Goal: Task Accomplishment & Management: Manage account settings

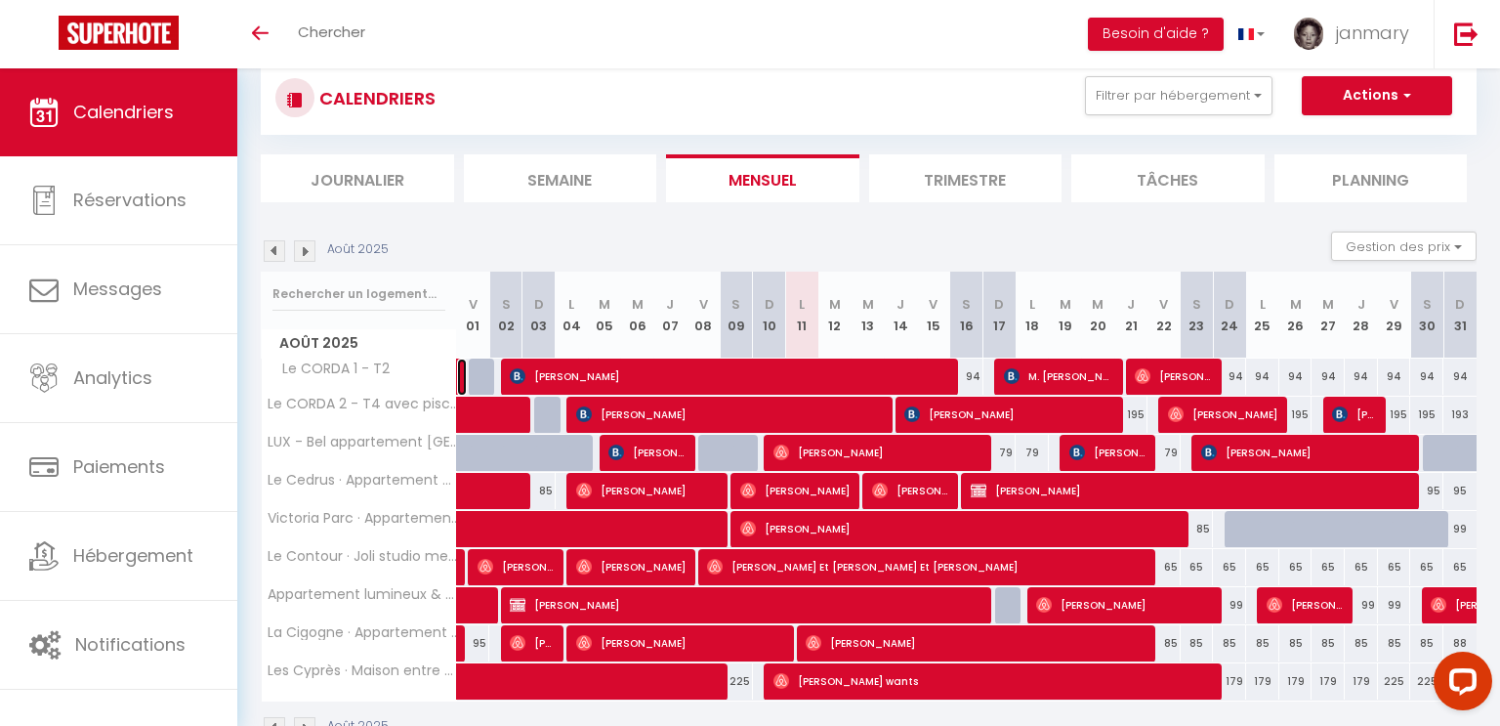
click at [457, 378] on link at bounding box center [462, 376] width 10 height 37
select select "OK"
select select "0"
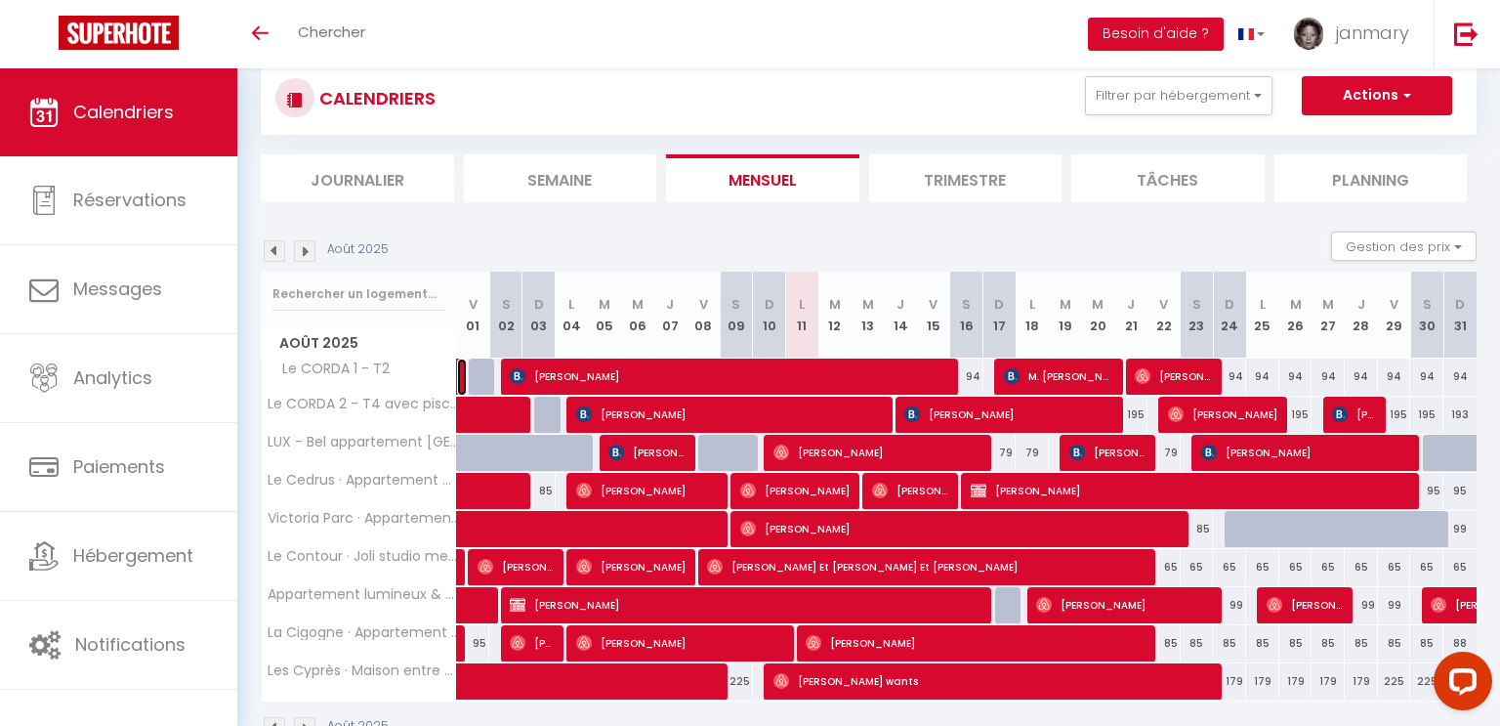
select select "1"
select select
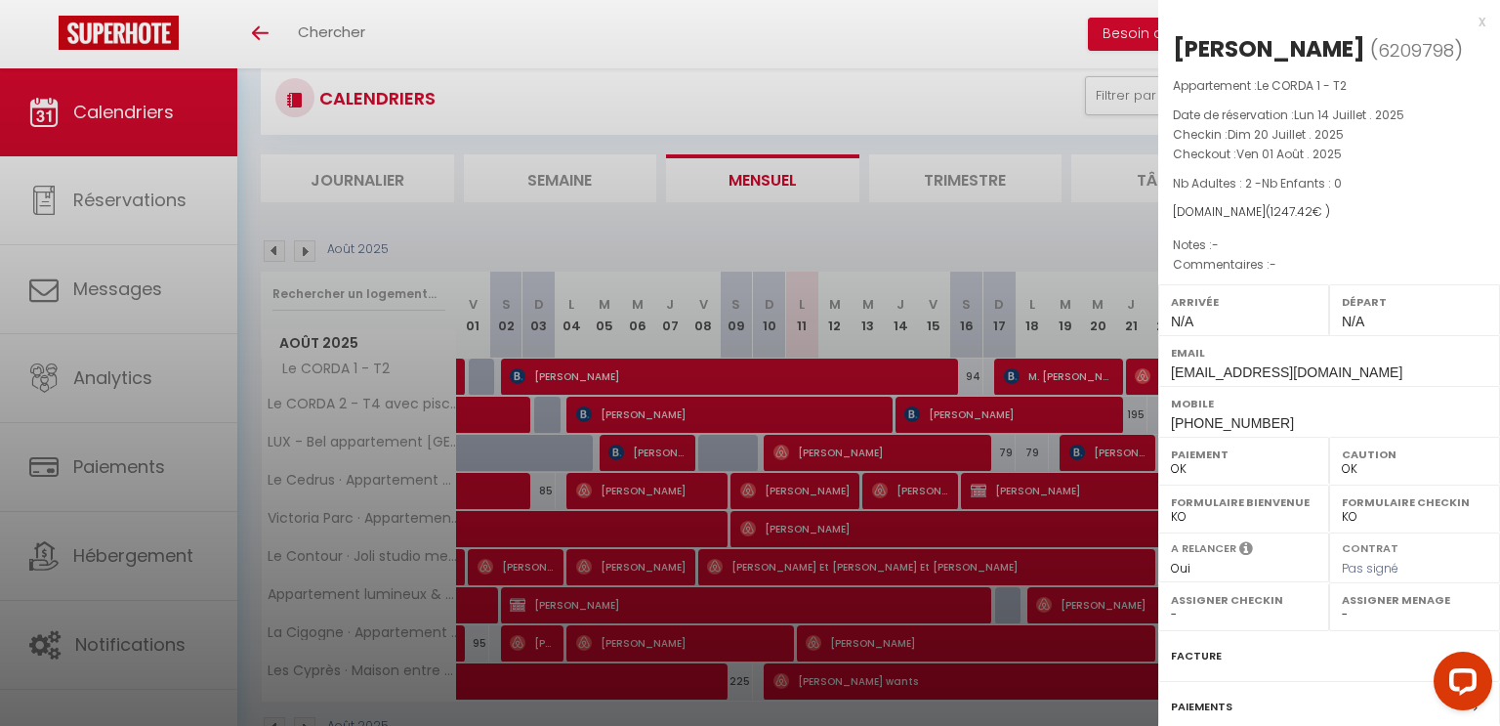
click at [511, 380] on div at bounding box center [750, 363] width 1500 height 726
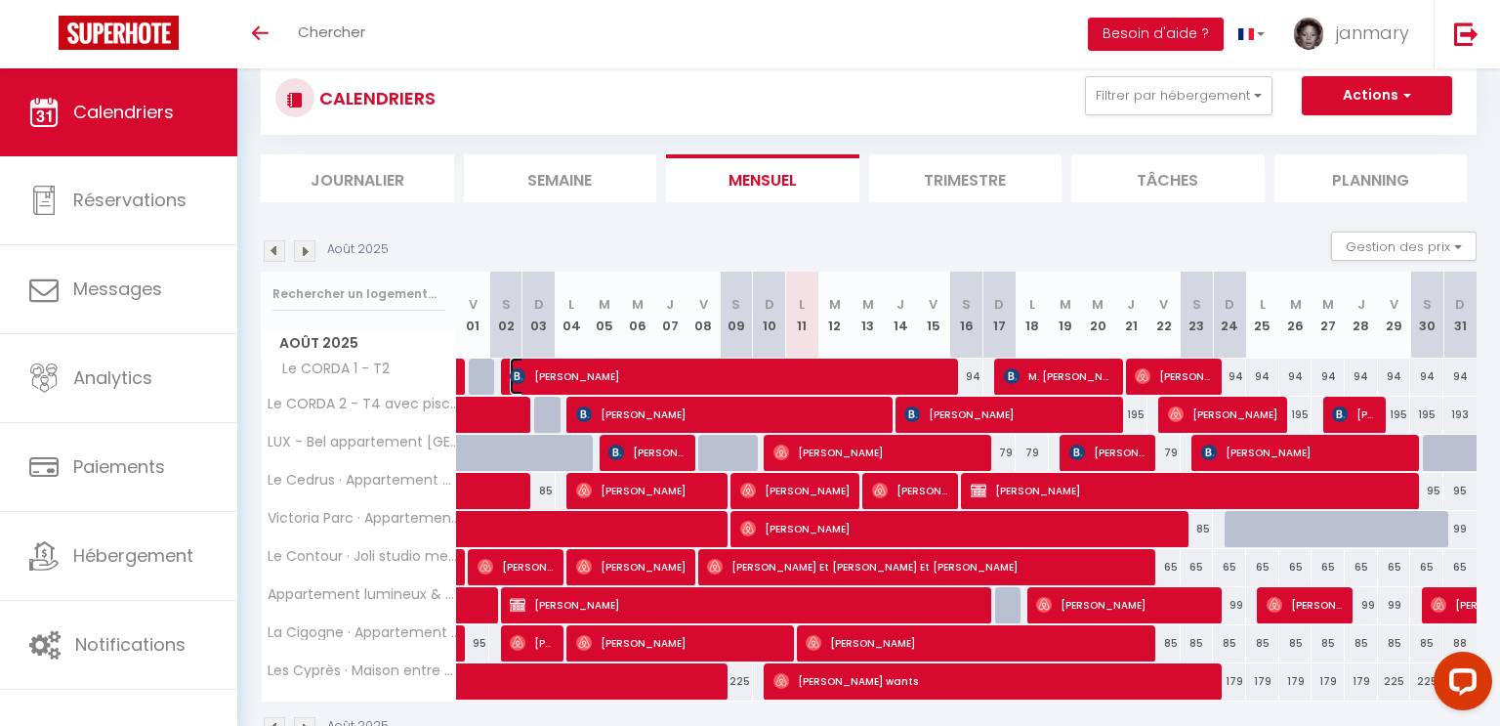
click at [902, 371] on span "[PERSON_NAME]" at bounding box center [731, 376] width 442 height 37
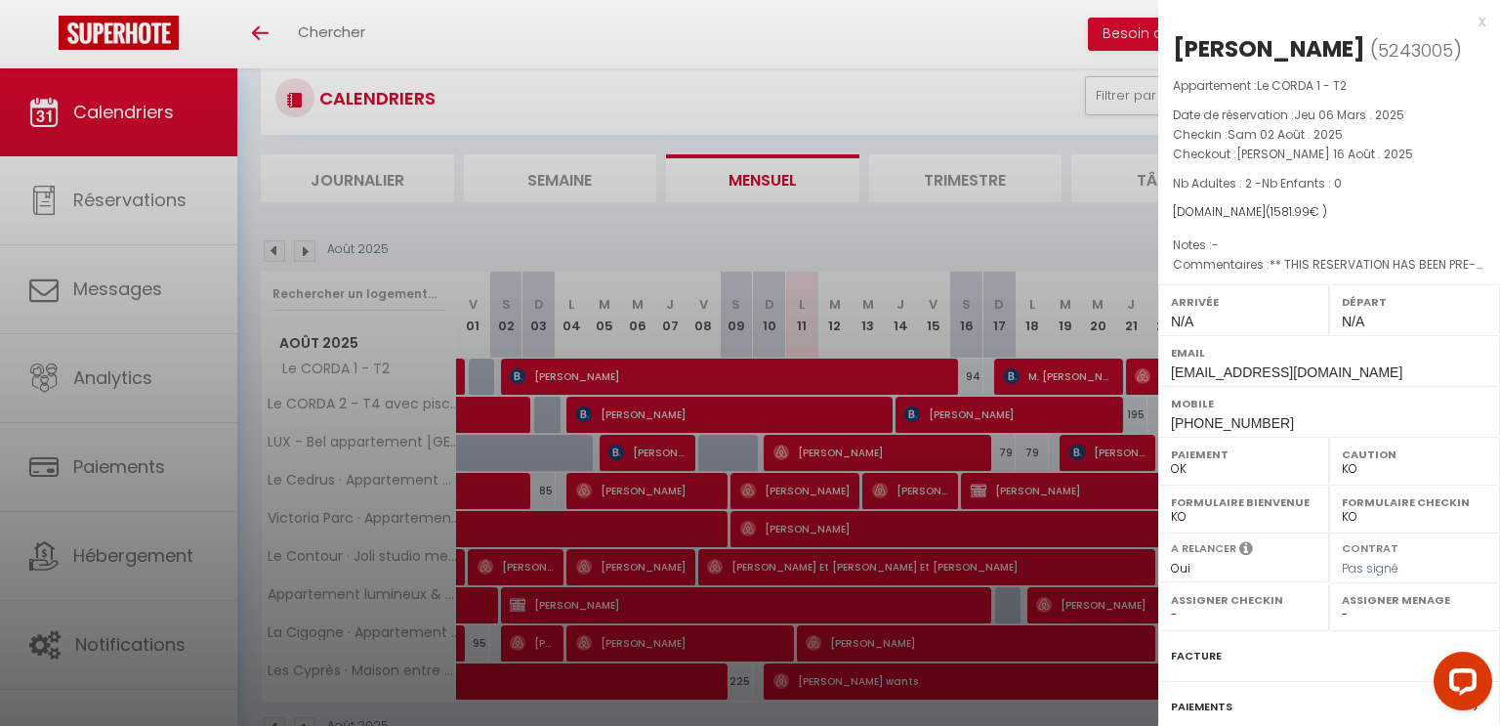
click at [1046, 384] on div at bounding box center [750, 363] width 1500 height 726
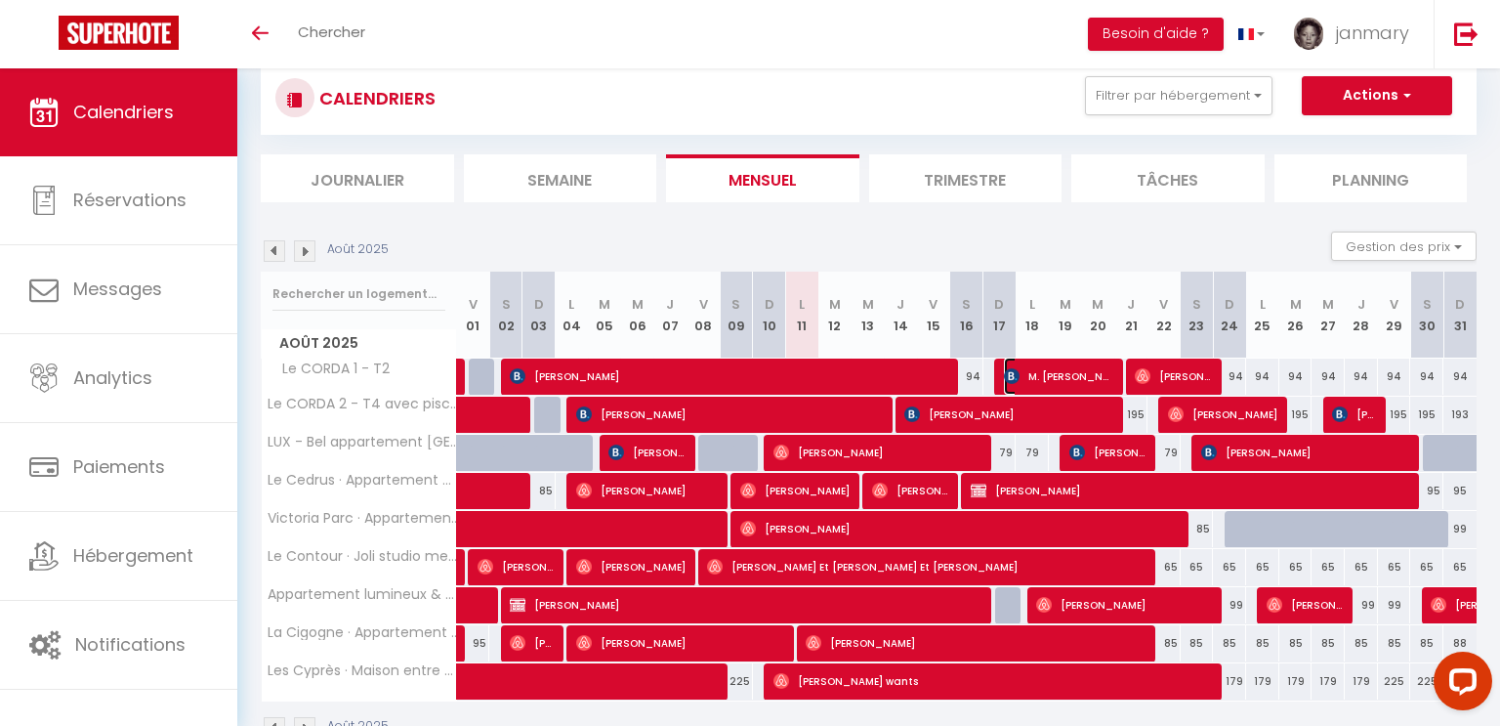
click at [1058, 382] on span "M. [PERSON_NAME]" at bounding box center [1059, 376] width 110 height 37
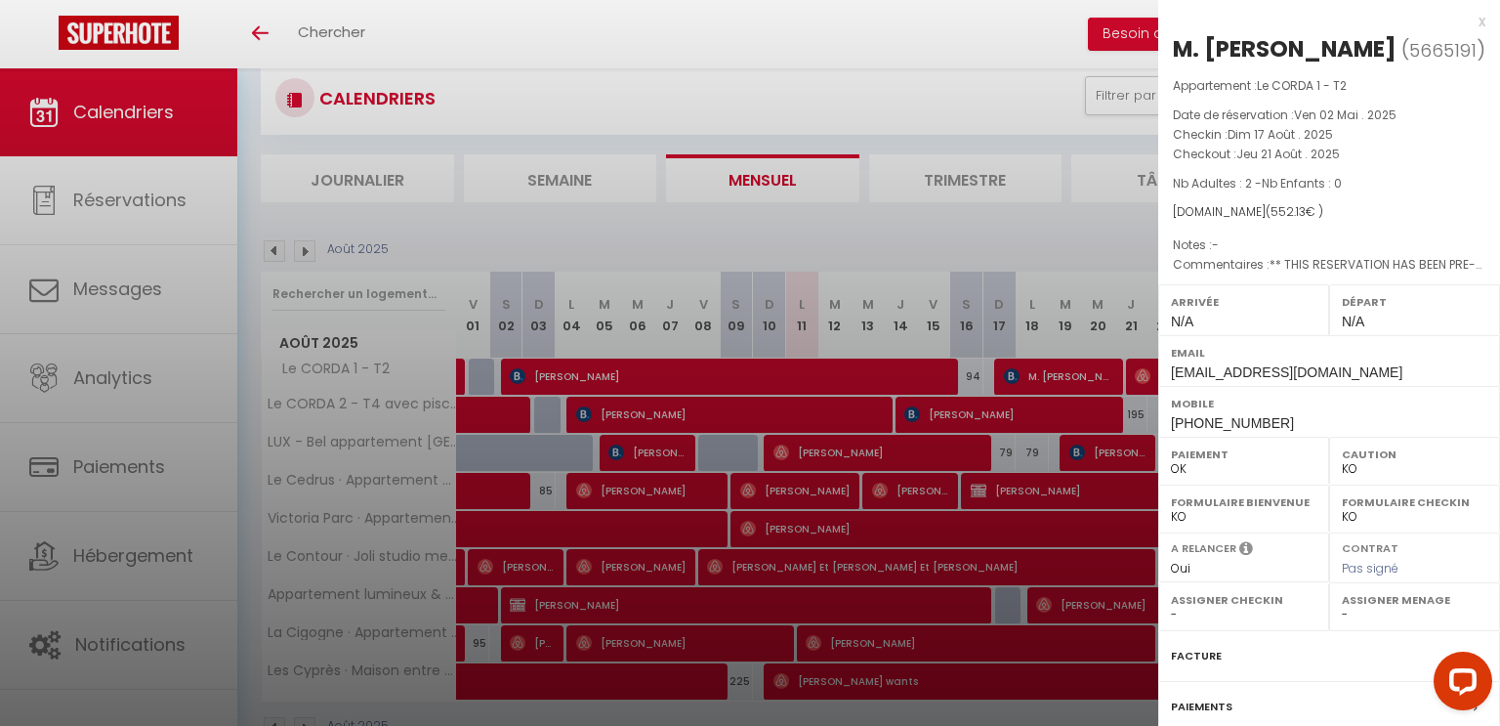
click at [1143, 367] on div at bounding box center [750, 363] width 1500 height 726
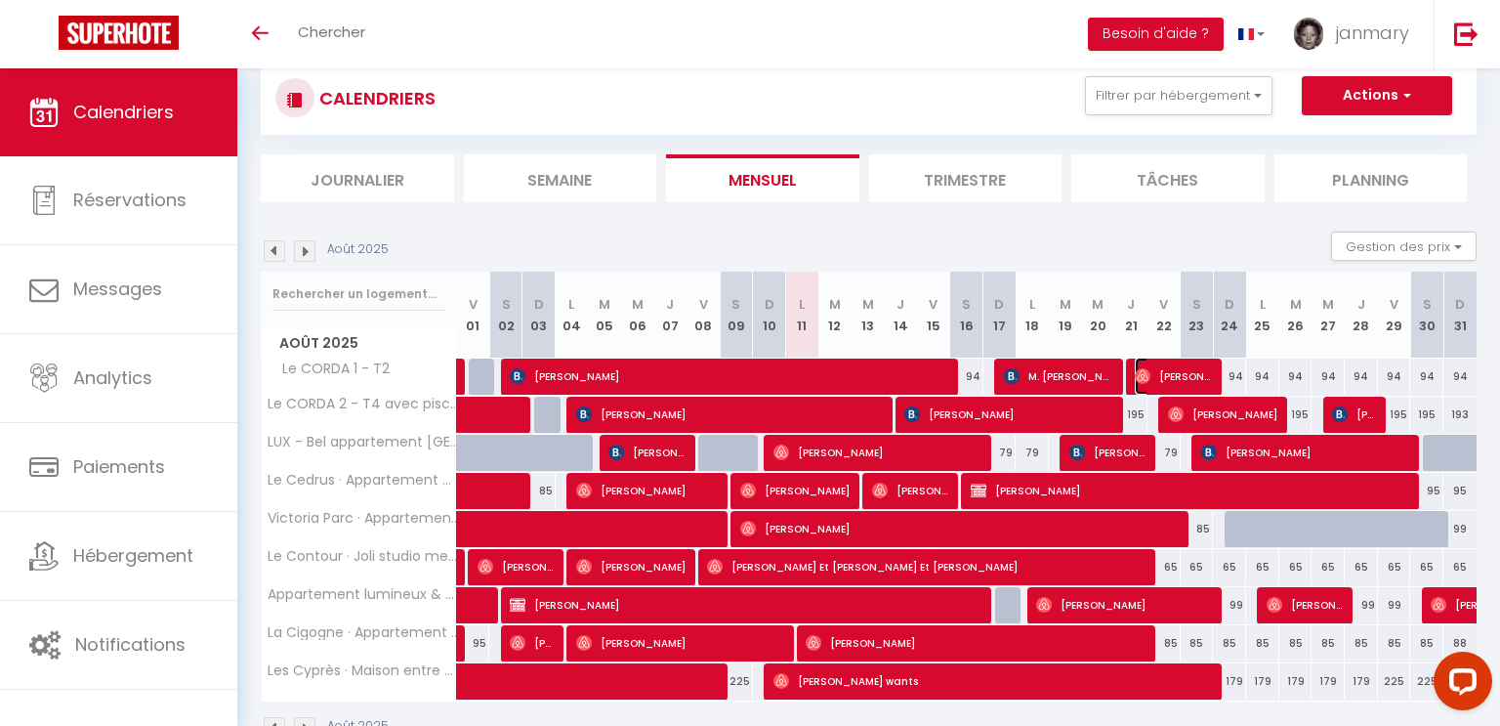
click at [1154, 370] on span "[PERSON_NAME]" at bounding box center [1173, 376] width 77 height 37
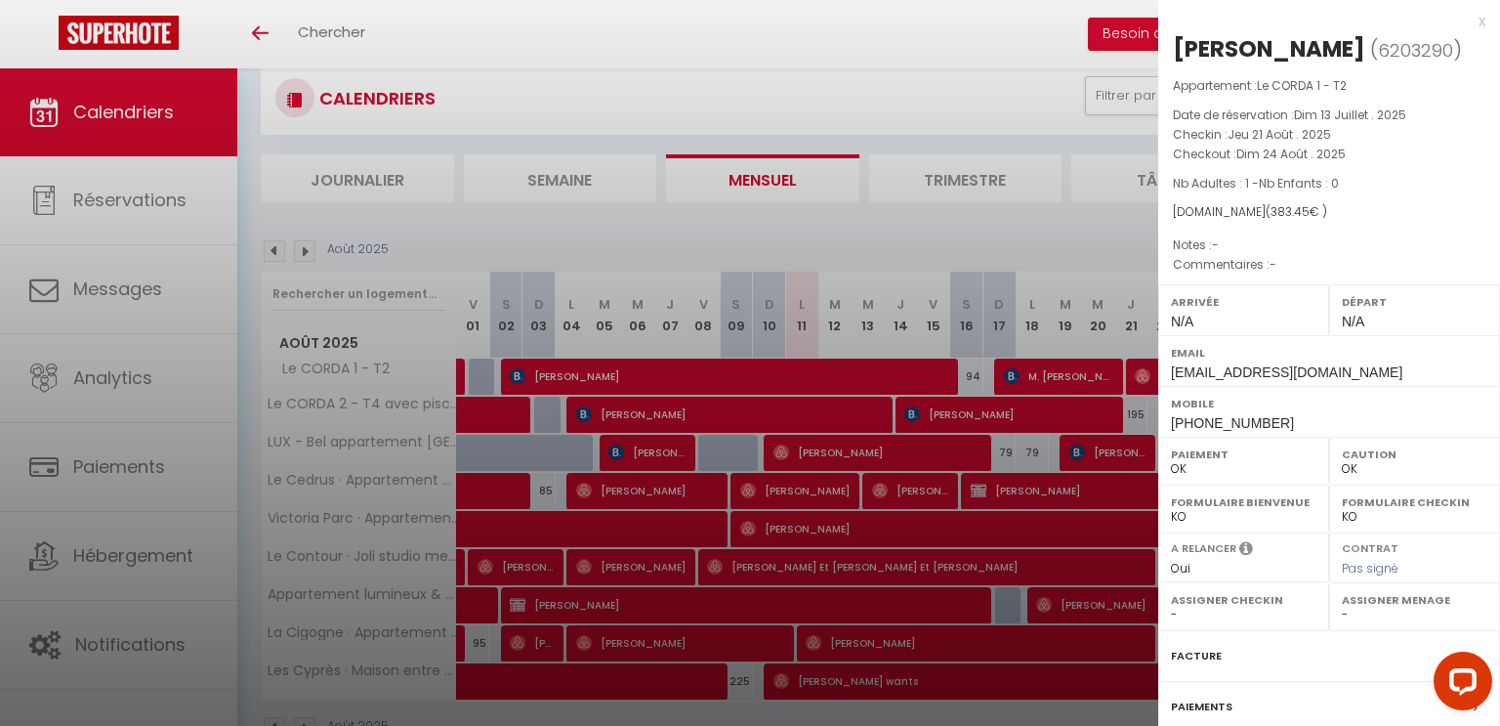
click at [1066, 377] on div at bounding box center [750, 363] width 1500 height 726
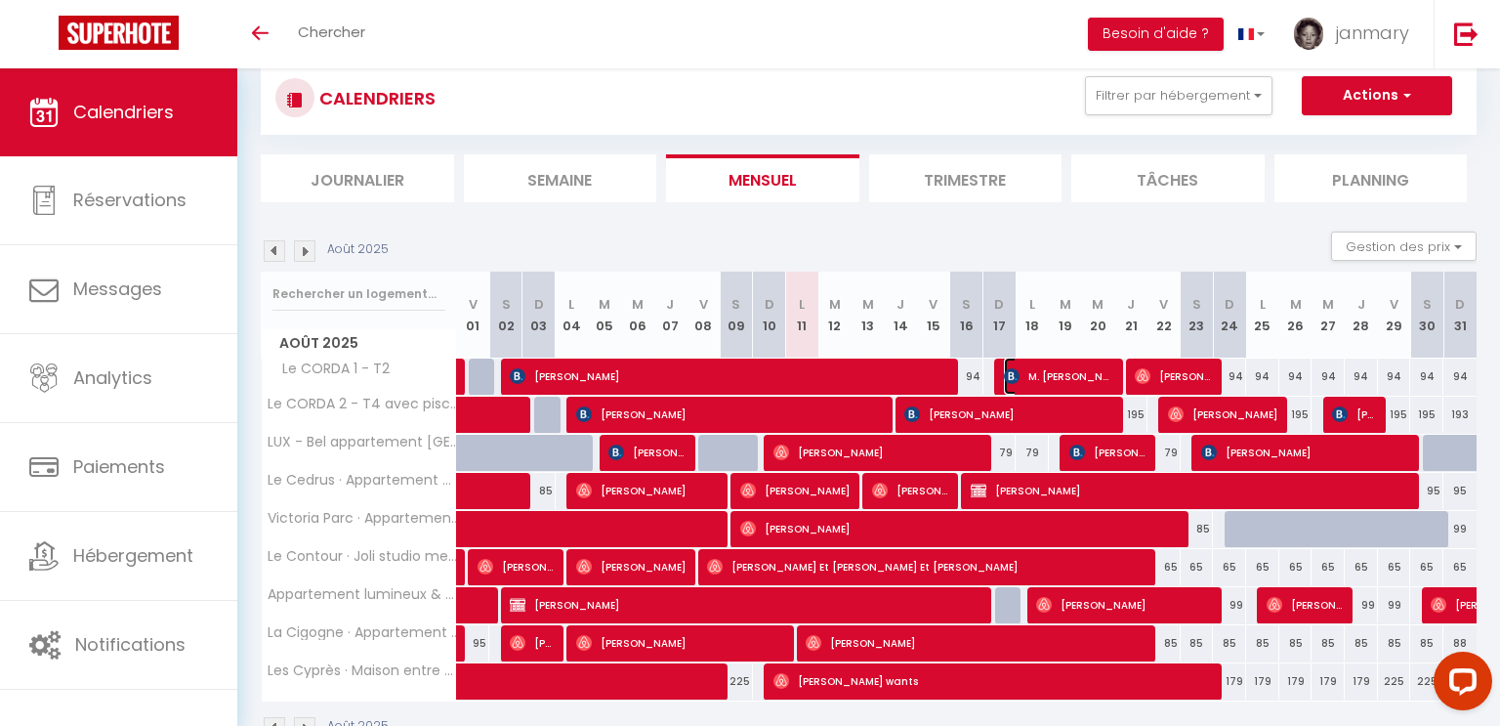
click at [1031, 382] on span "M. [PERSON_NAME]" at bounding box center [1059, 376] width 110 height 37
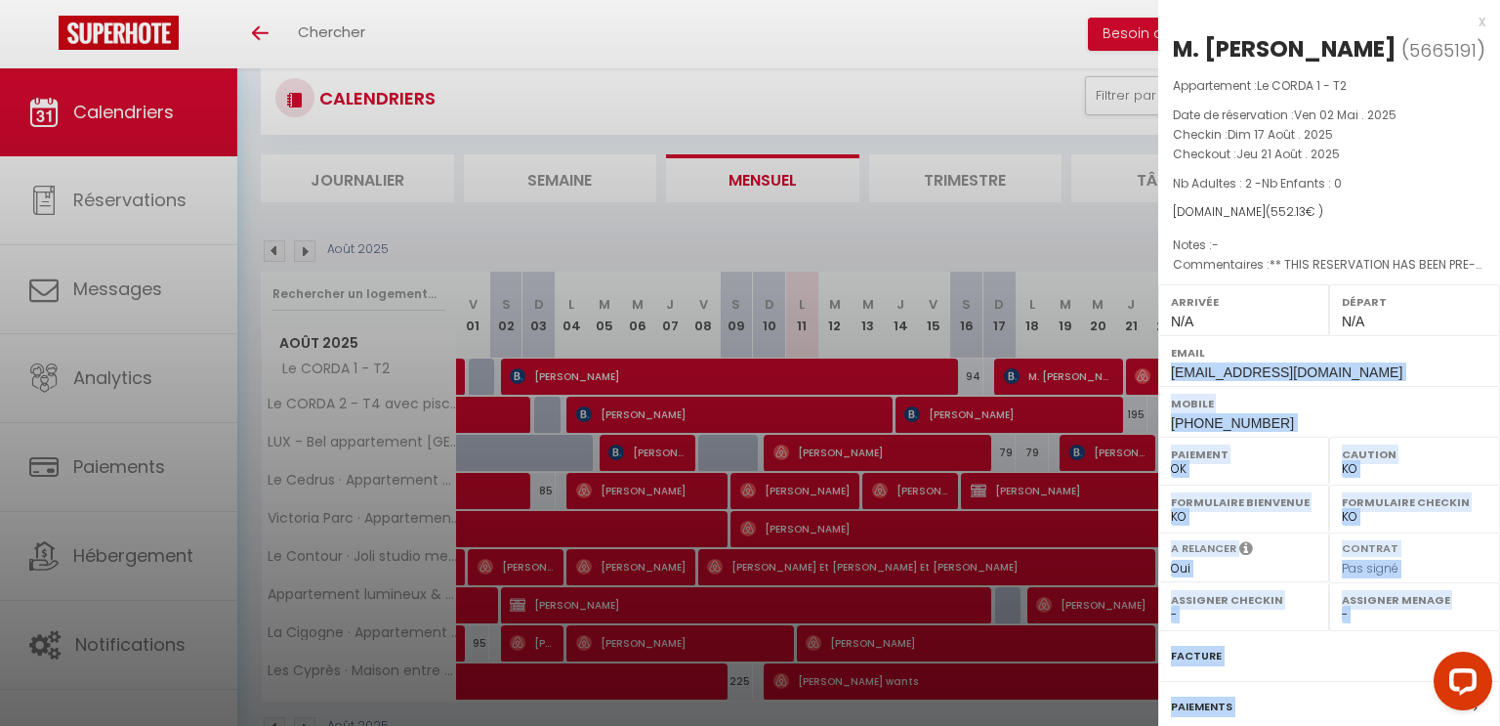
click at [1158, 375] on body "Questions et aide sur la MIGRATION - [GEOGRAPHIC_DATA] ouverte de 13 à 14h puis…" at bounding box center [750, 401] width 1500 height 763
click at [1148, 367] on div at bounding box center [750, 363] width 1500 height 726
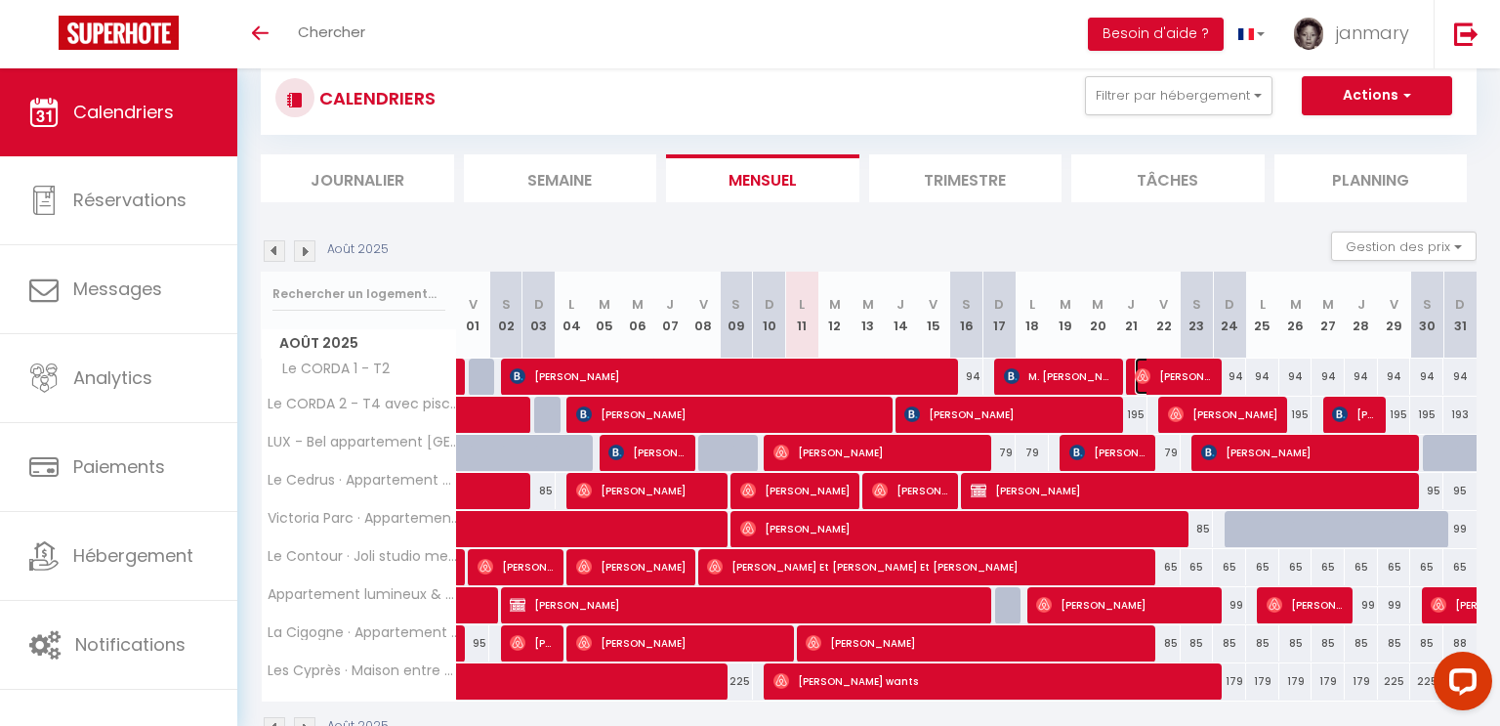
click at [1191, 370] on span "[PERSON_NAME]" at bounding box center [1173, 376] width 77 height 37
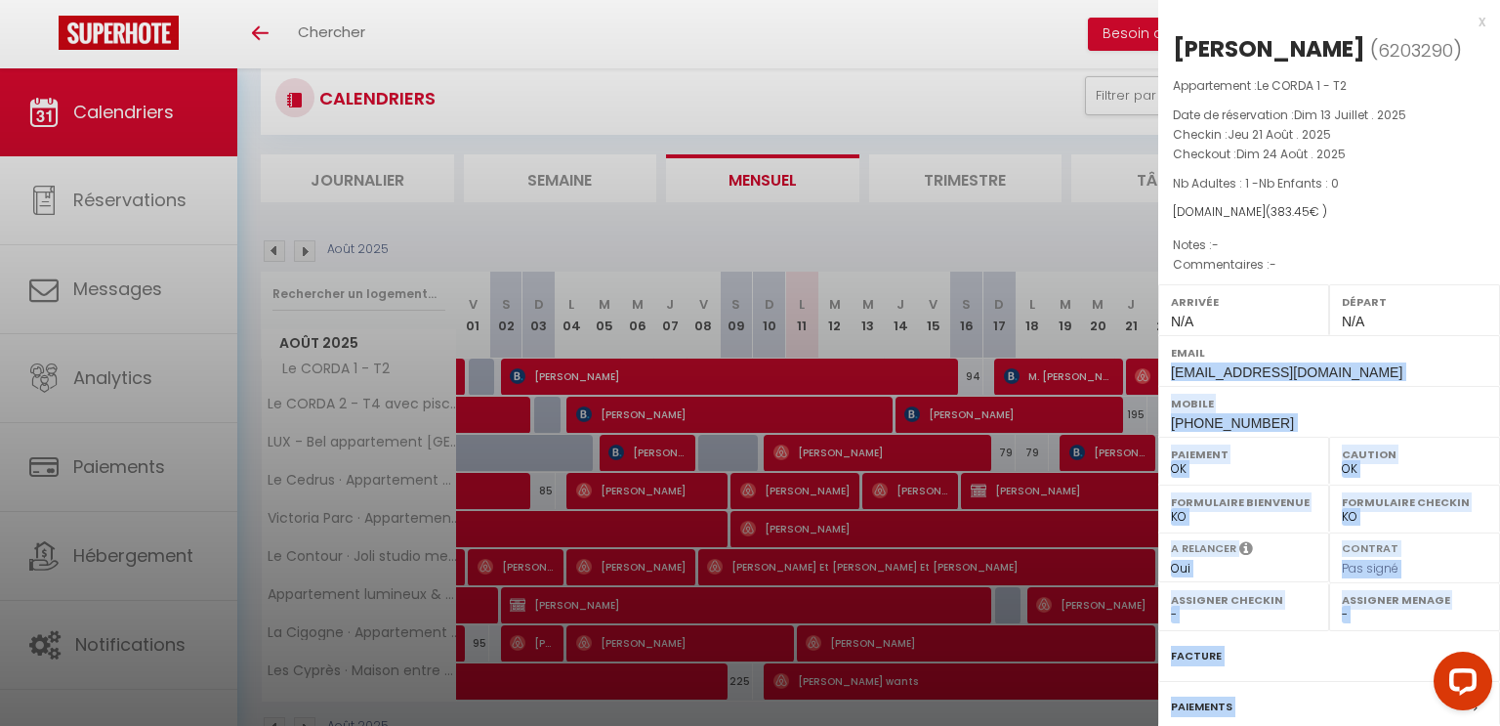
click at [621, 418] on div at bounding box center [750, 363] width 1500 height 726
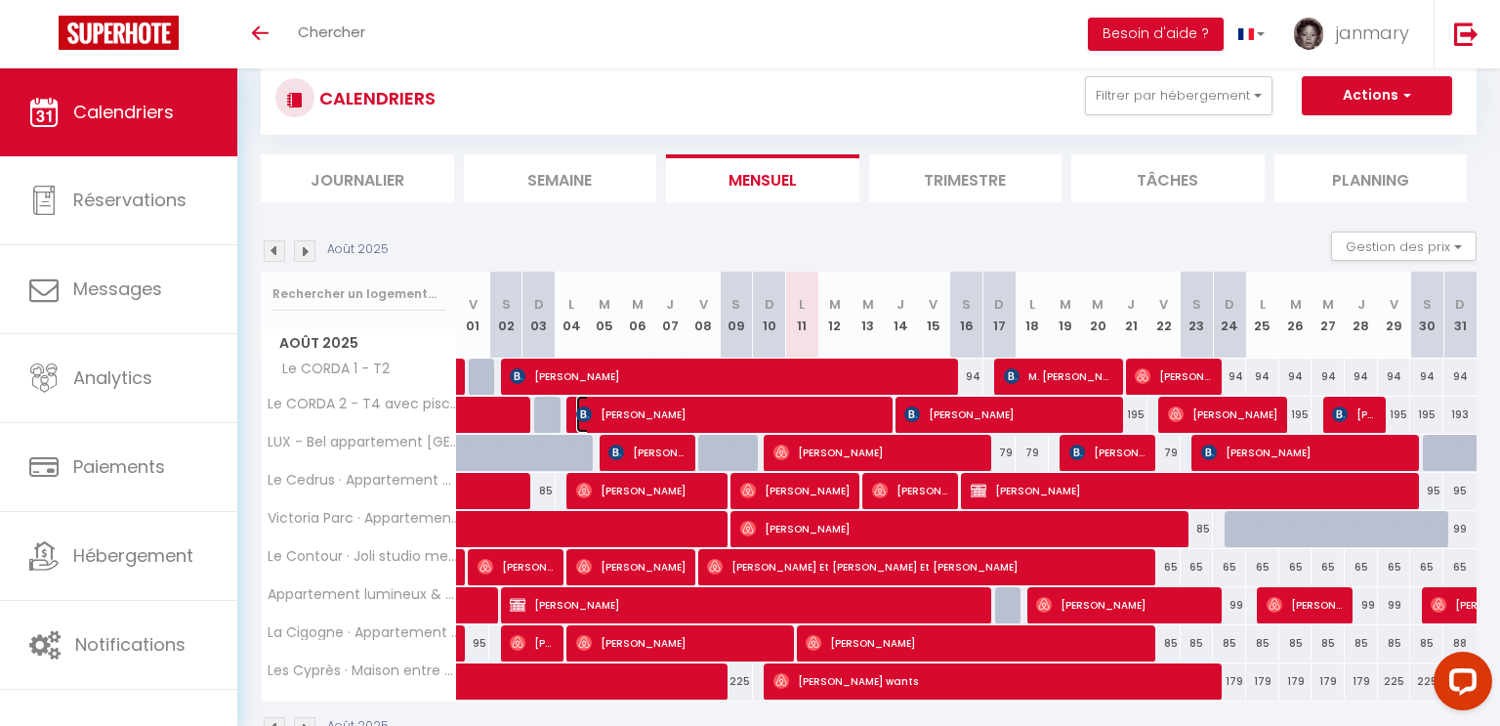
click at [857, 410] on span "[PERSON_NAME]" at bounding box center [731, 414] width 310 height 37
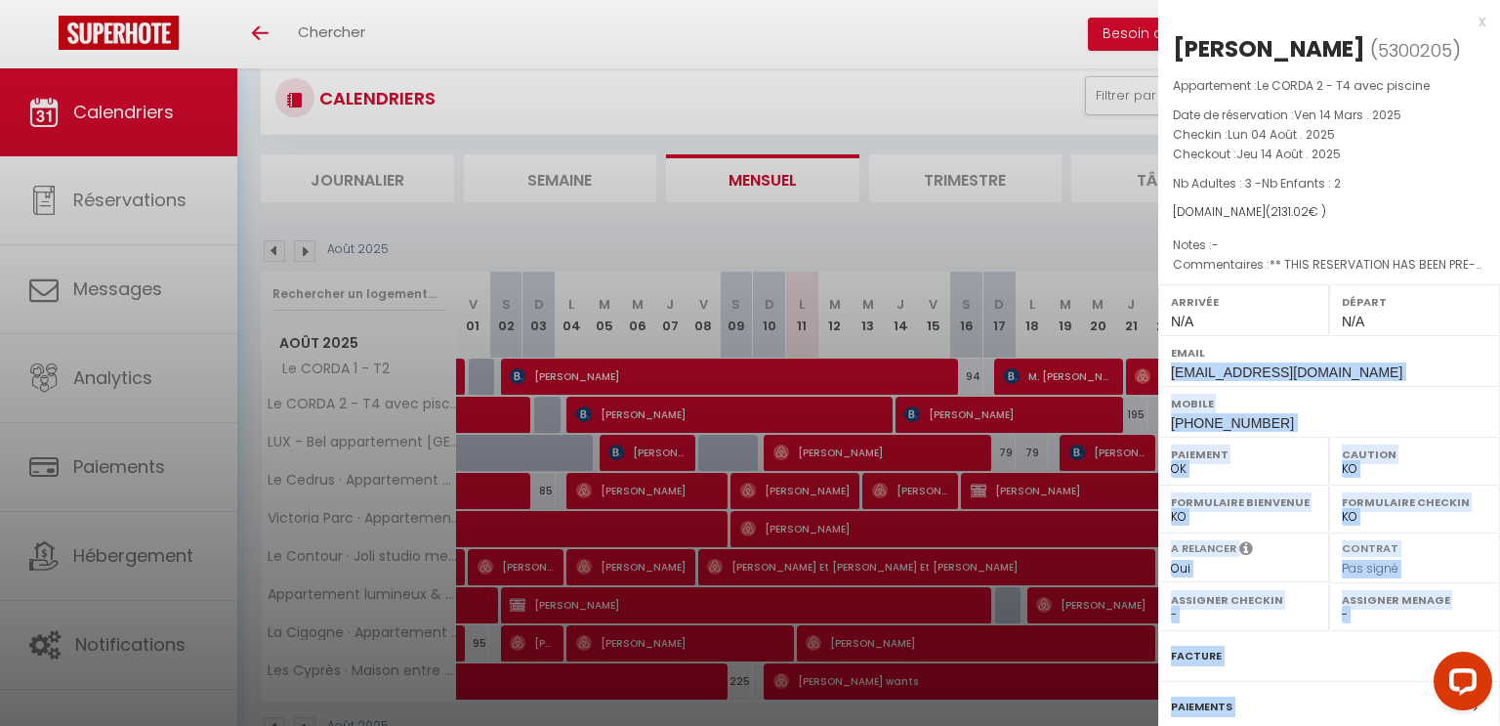
drag, startPoint x: 997, startPoint y: 408, endPoint x: 1009, endPoint y: 387, distance: 24.5
click at [997, 407] on div at bounding box center [750, 363] width 1500 height 726
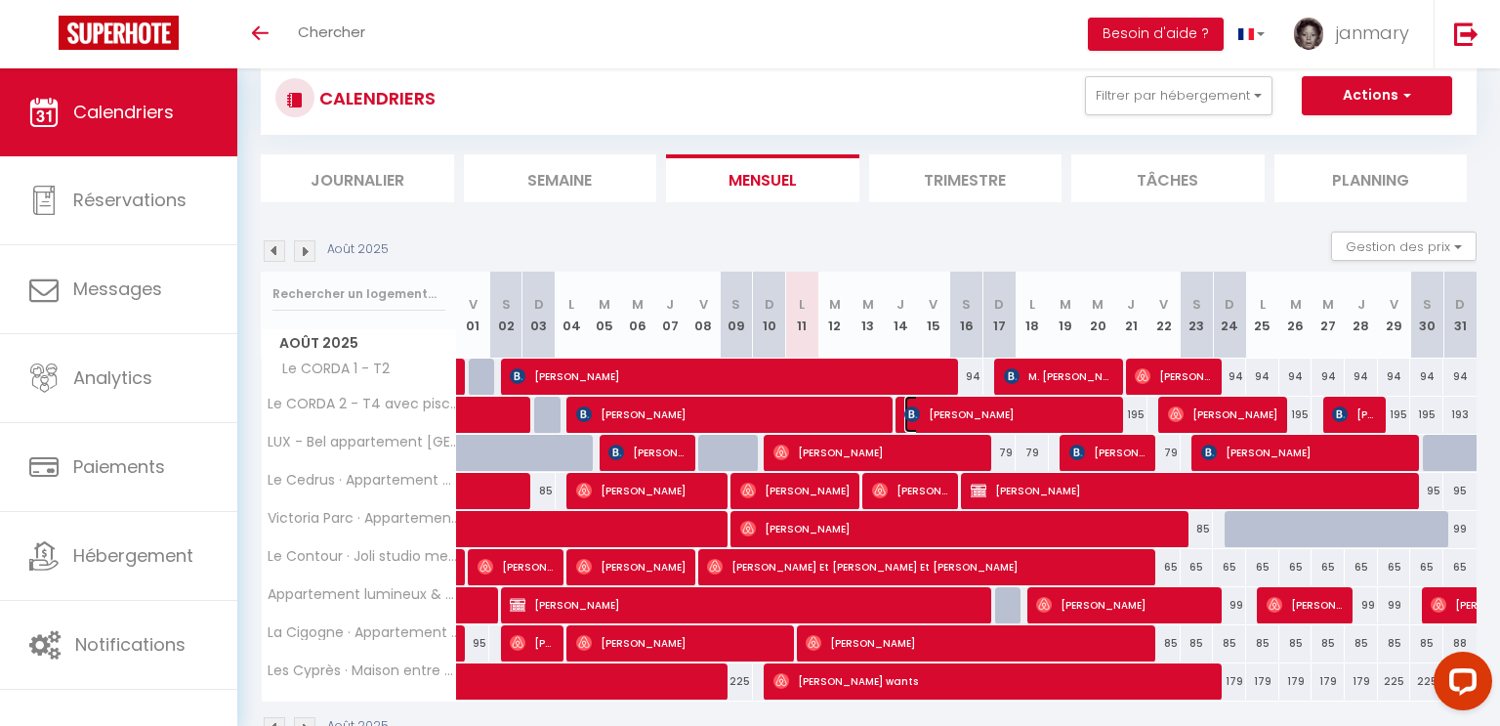
click at [1025, 428] on span "[PERSON_NAME]" at bounding box center [1010, 414] width 210 height 37
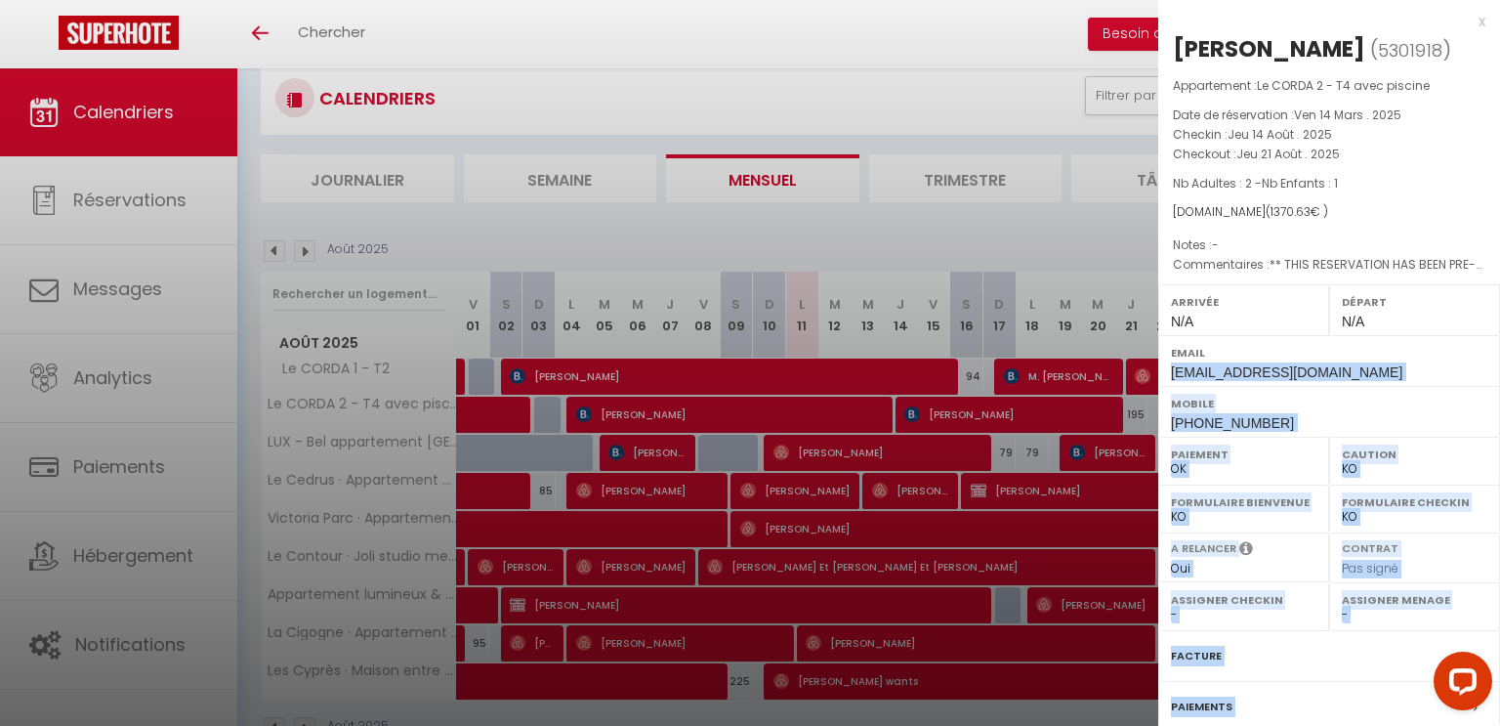
click at [933, 82] on div at bounding box center [750, 363] width 1500 height 726
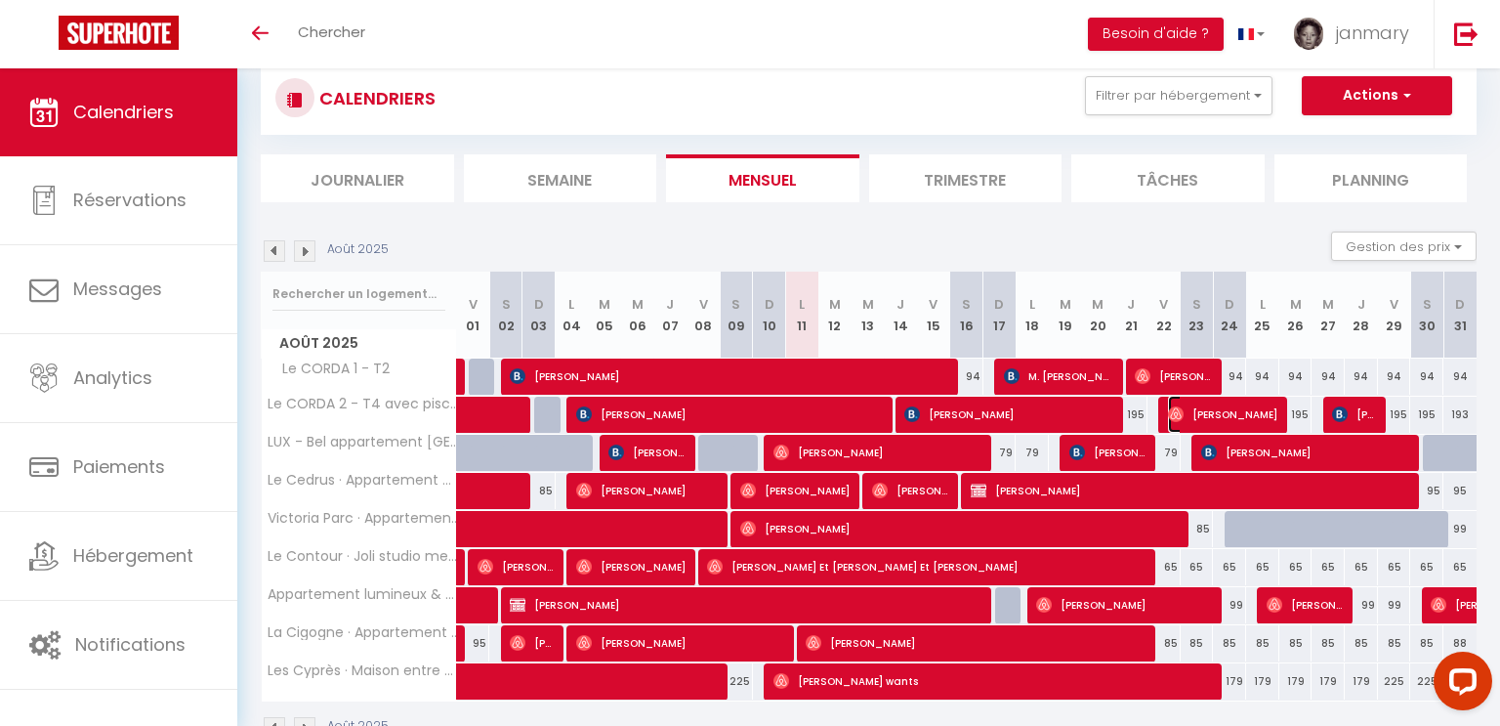
click at [1270, 416] on span "[PERSON_NAME]" at bounding box center [1223, 414] width 110 height 37
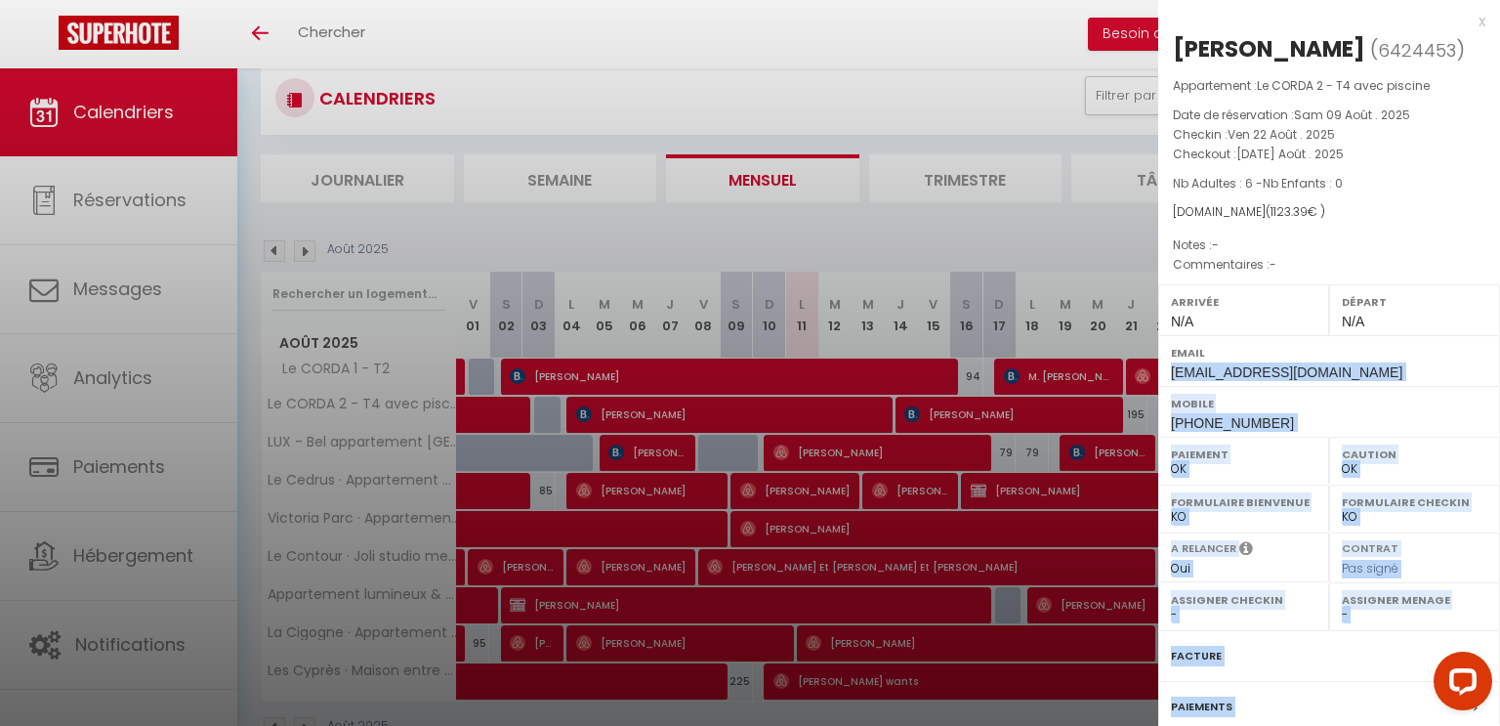
click at [1016, 238] on div at bounding box center [750, 363] width 1500 height 726
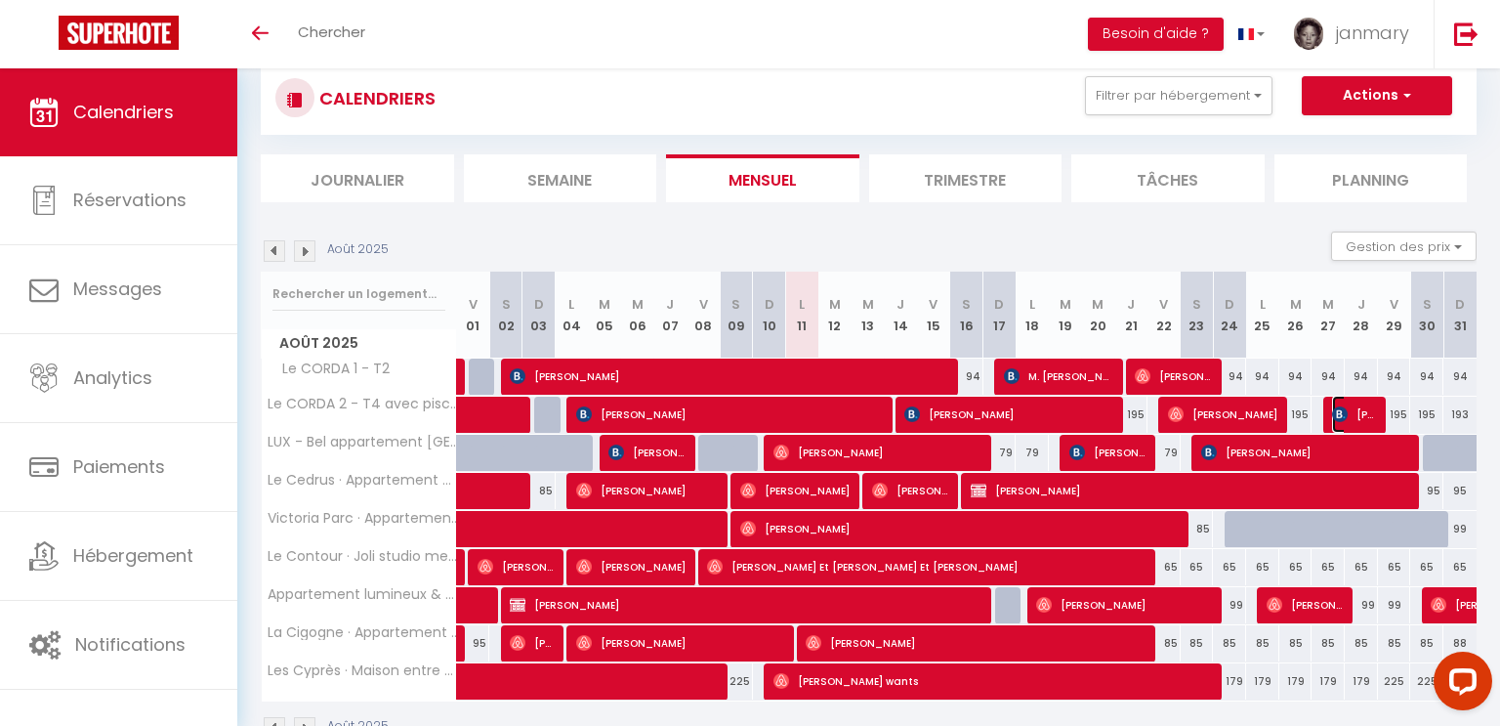
click at [1371, 412] on span "[PERSON_NAME]" at bounding box center [1354, 414] width 44 height 37
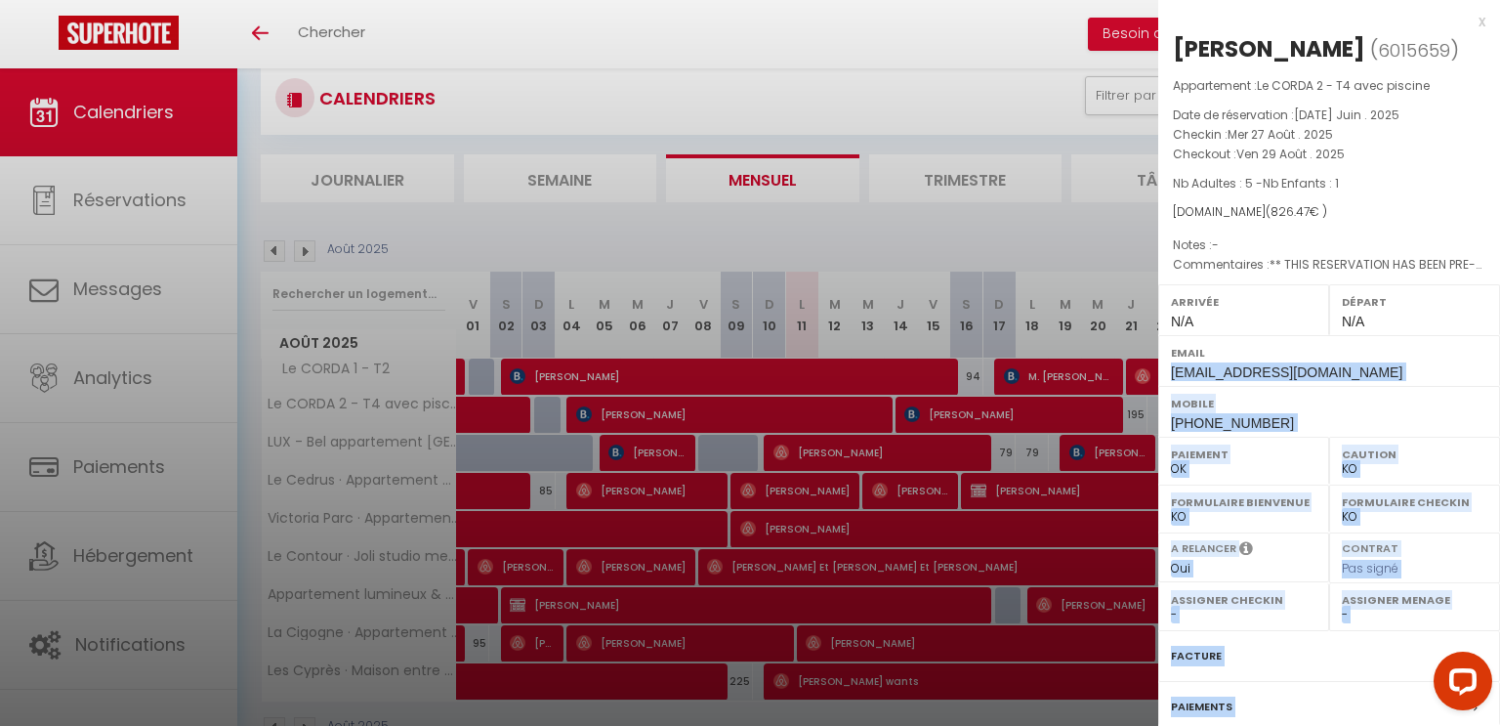
click at [909, 101] on div at bounding box center [750, 363] width 1500 height 726
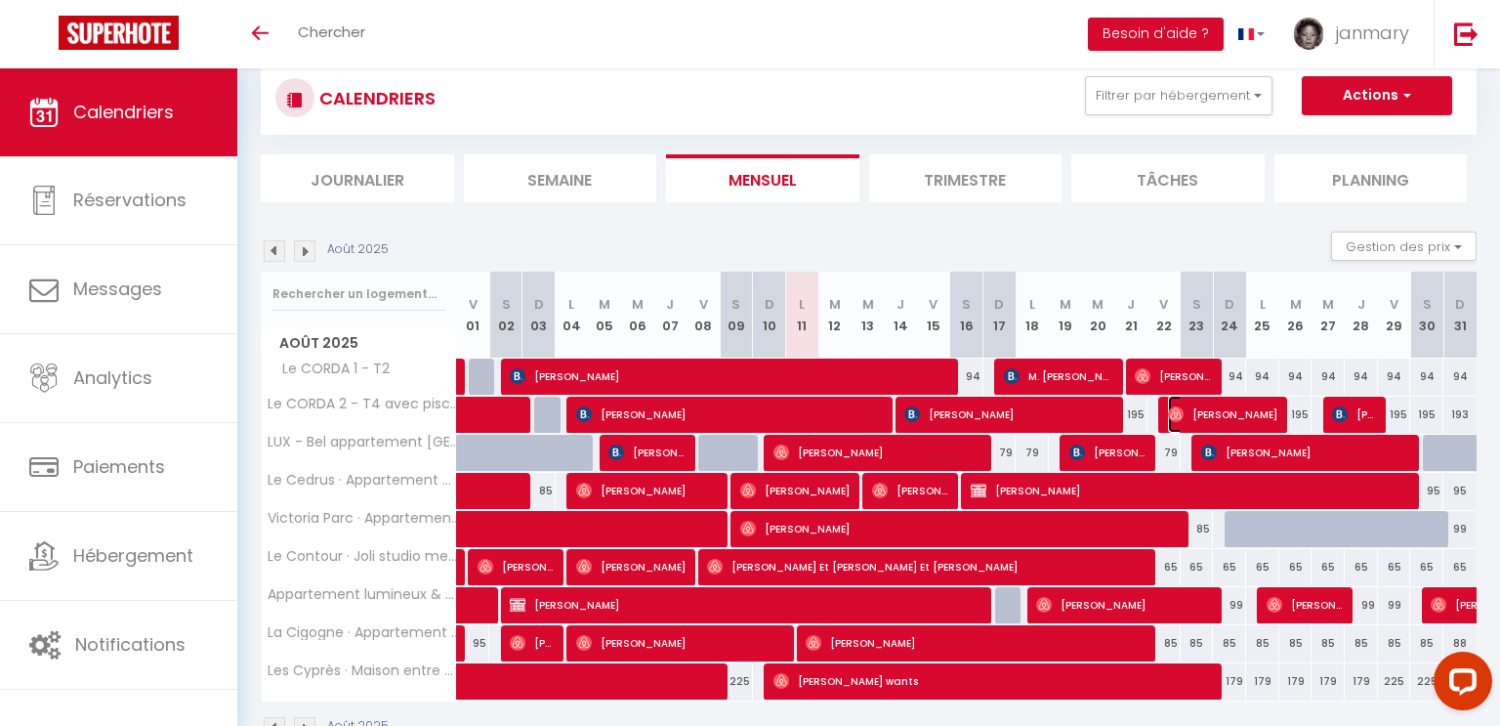
click at [1227, 420] on span "[PERSON_NAME]" at bounding box center [1223, 414] width 110 height 37
select select "OK"
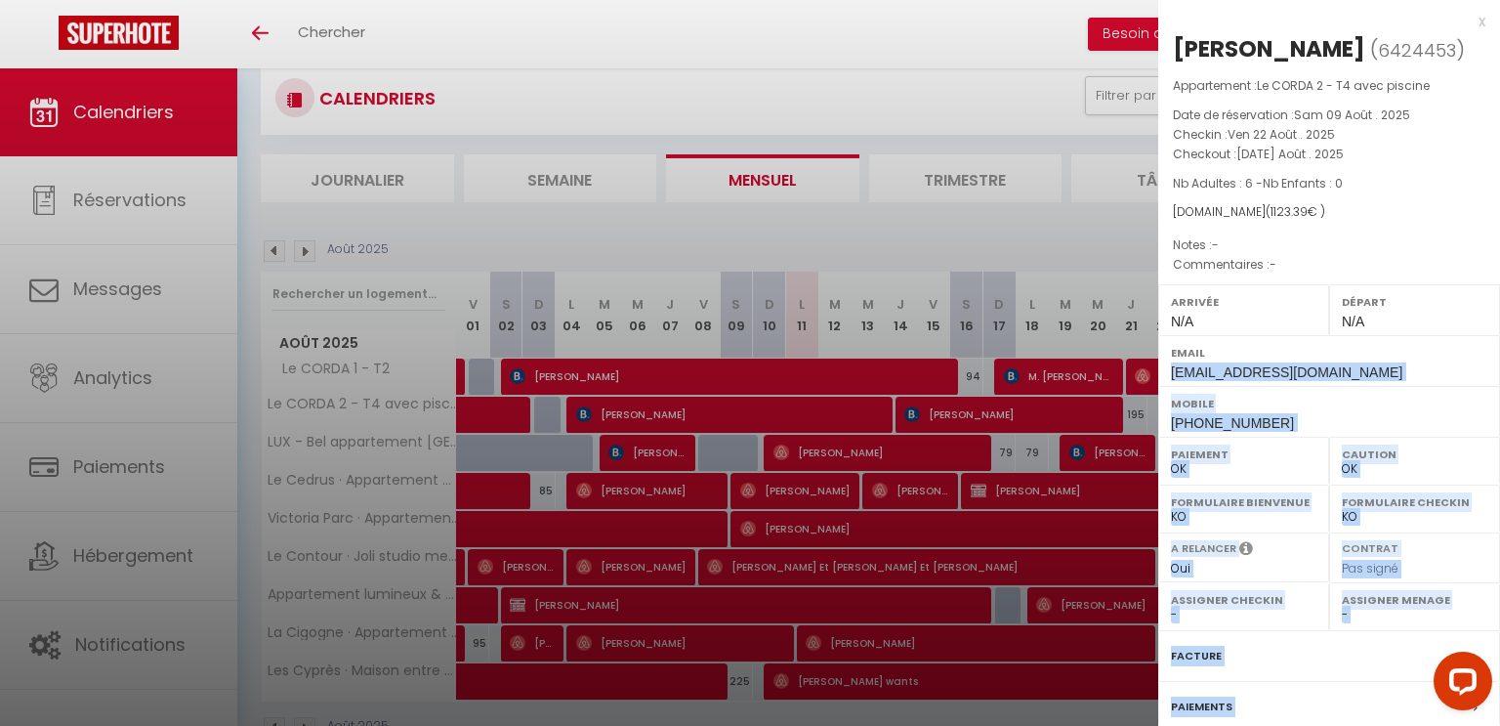
click at [943, 41] on div at bounding box center [750, 363] width 1500 height 726
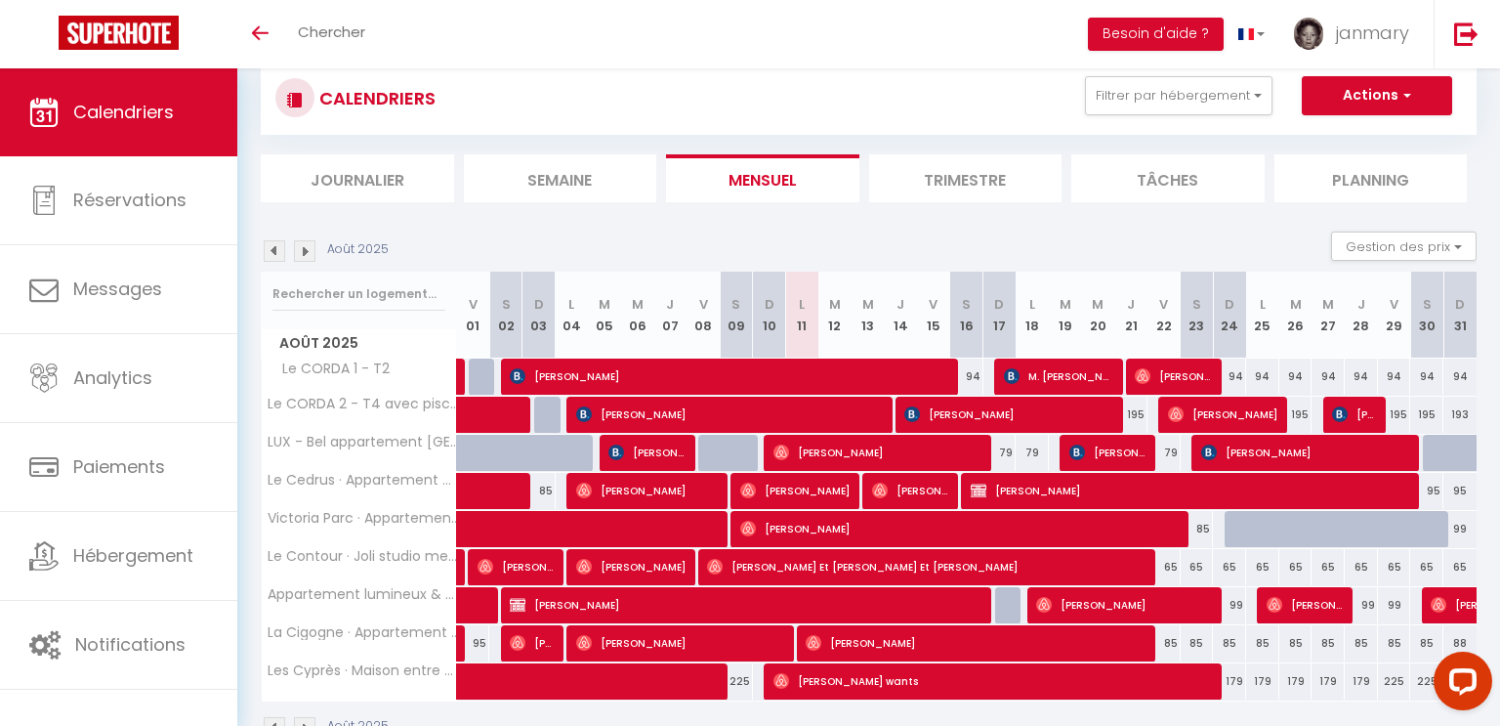
click at [314, 247] on img at bounding box center [304, 250] width 21 height 21
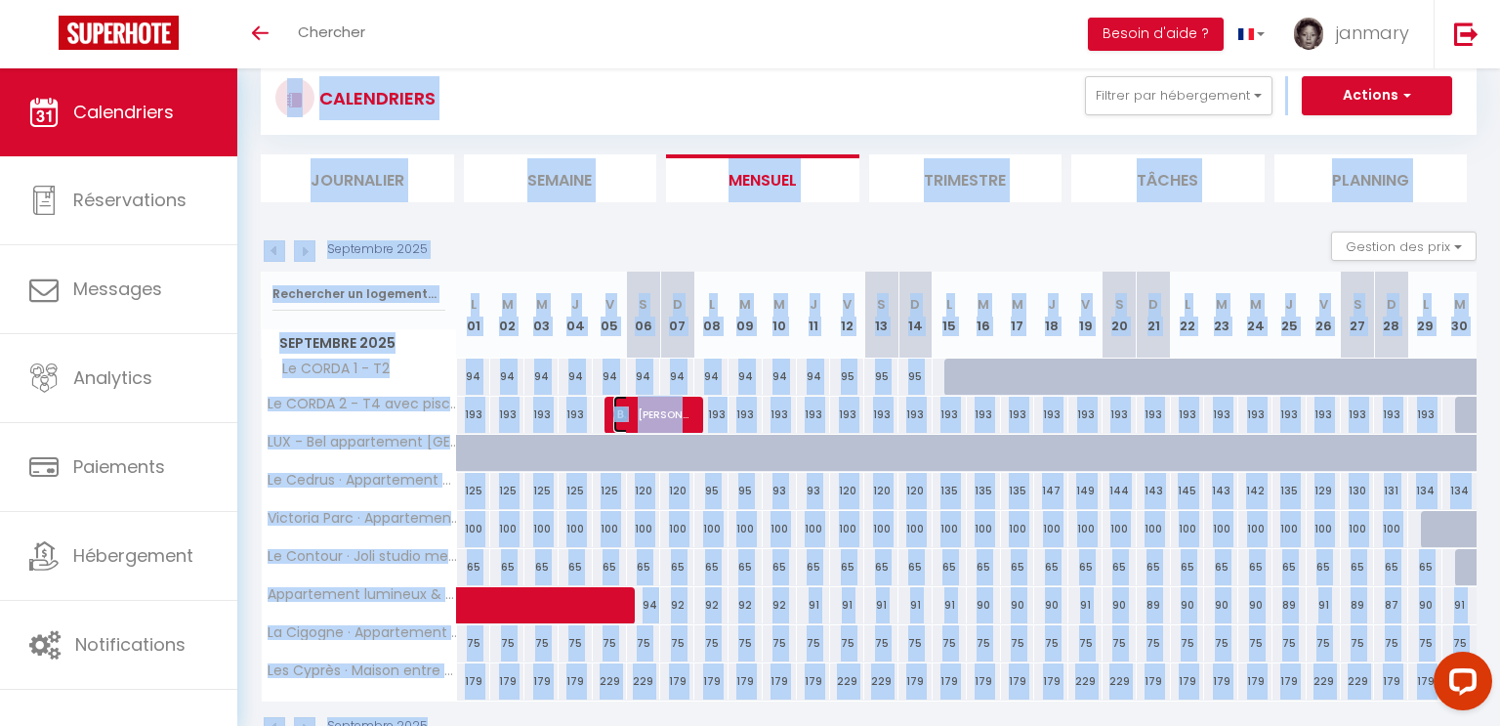
click at [653, 417] on span "[PERSON_NAME] et [PERSON_NAME]" at bounding box center [653, 414] width 80 height 37
select select "KO"
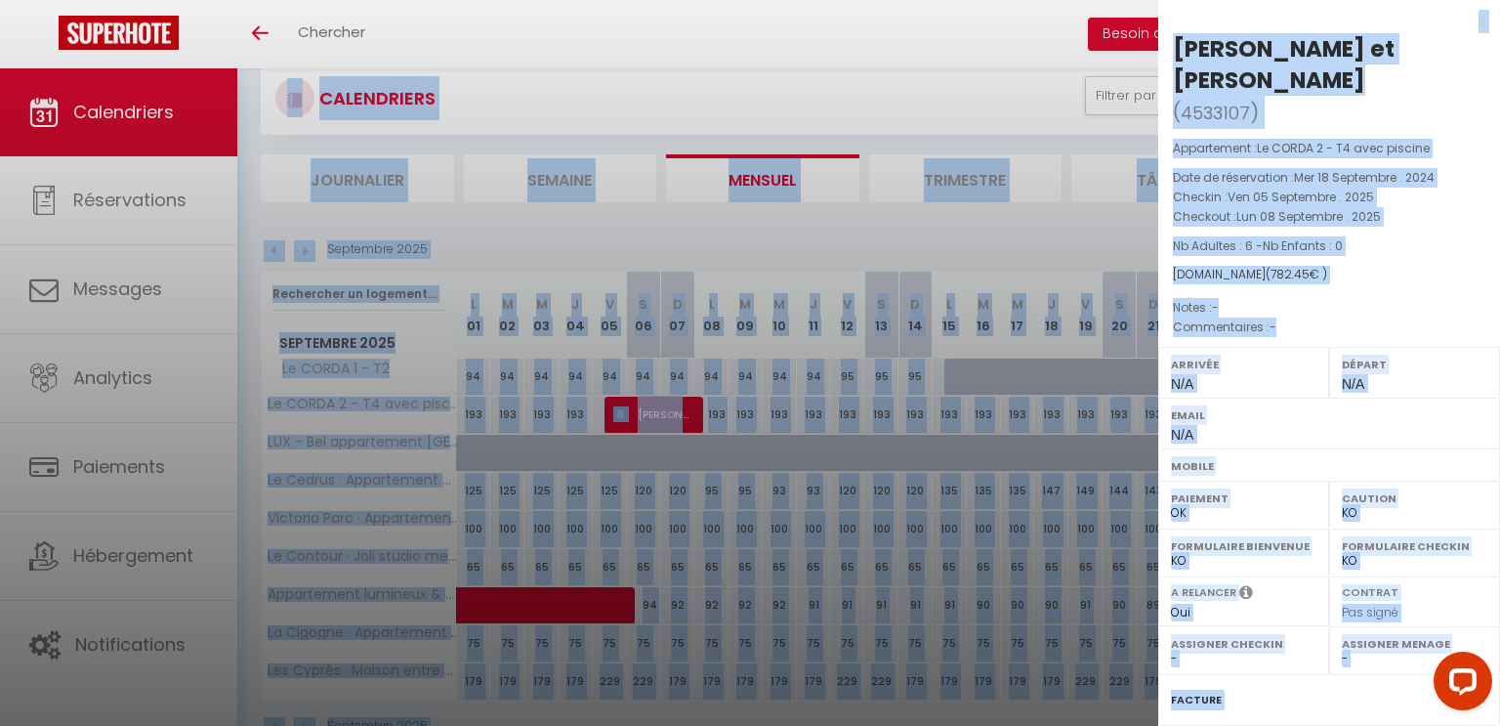
click at [862, 41] on div at bounding box center [750, 363] width 1500 height 726
